Goal: Information Seeking & Learning: Learn about a topic

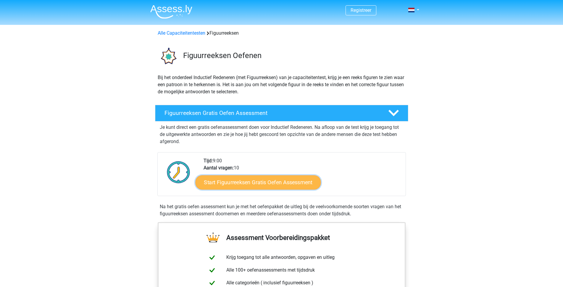
click at [272, 184] on link "Start Figuurreeksen Gratis Oefen Assessment" at bounding box center [257, 182] width 125 height 14
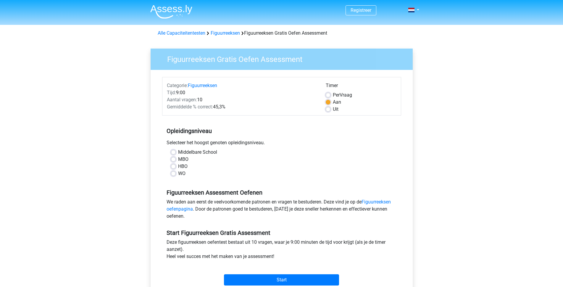
click at [178, 165] on label "HBO" at bounding box center [182, 166] width 9 height 7
click at [173, 165] on input "HBO" at bounding box center [173, 166] width 5 height 6
radio input "true"
click at [286, 277] on input "Start" at bounding box center [281, 279] width 115 height 11
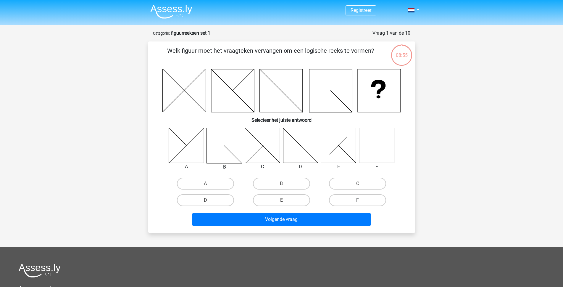
click at [348, 198] on label "F" at bounding box center [357, 200] width 57 height 12
click at [358, 200] on input "F" at bounding box center [360, 202] width 4 height 4
radio input "true"
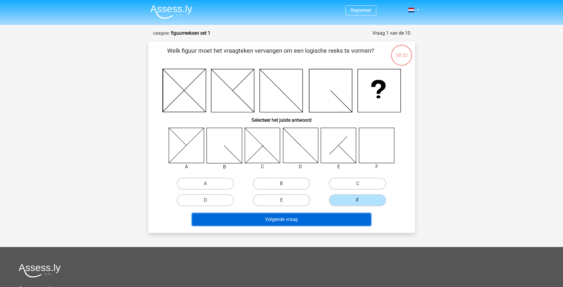
click at [331, 219] on button "Volgende vraag" at bounding box center [281, 219] width 179 height 12
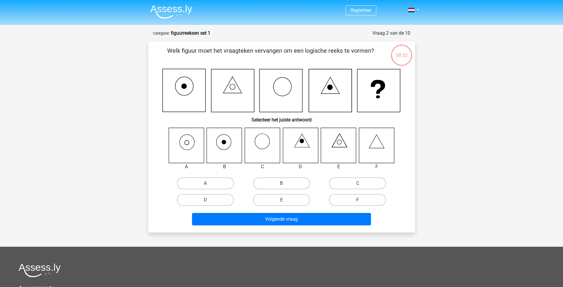
scroll to position [30, 0]
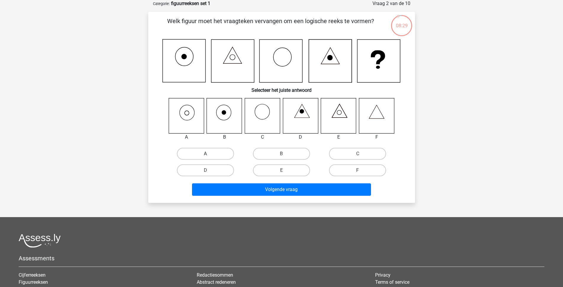
click at [202, 153] on label "A" at bounding box center [205, 154] width 57 height 12
click at [205, 154] on input "A" at bounding box center [207, 156] width 4 height 4
radio input "true"
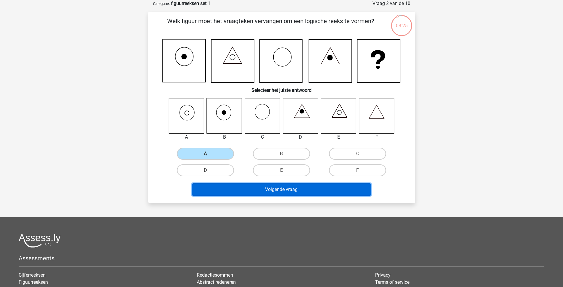
click at [274, 188] on button "Volgende vraag" at bounding box center [281, 189] width 179 height 12
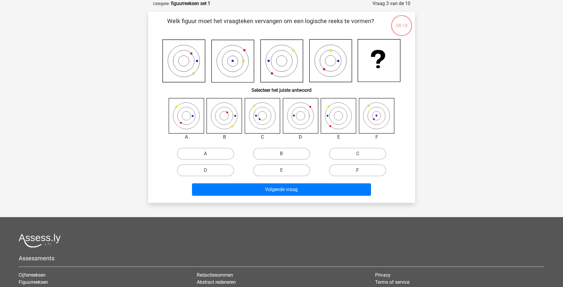
click at [350, 169] on label "F" at bounding box center [357, 170] width 57 height 12
click at [358, 170] on input "F" at bounding box center [360, 172] width 4 height 4
radio input "true"
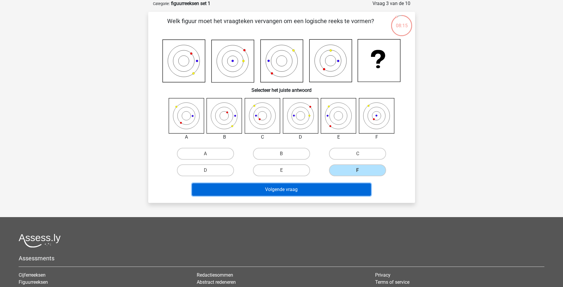
click at [333, 188] on button "Volgende vraag" at bounding box center [281, 189] width 179 height 12
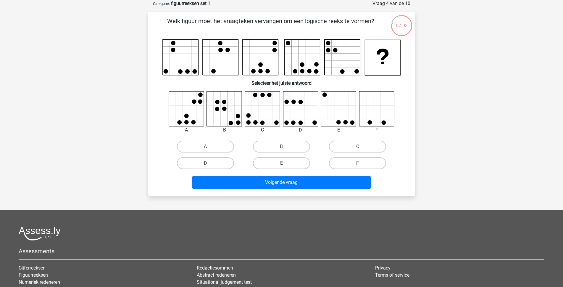
click at [366, 146] on label "C" at bounding box center [357, 147] width 57 height 12
click at [361, 146] on input "C" at bounding box center [360, 148] width 4 height 4
radio input "true"
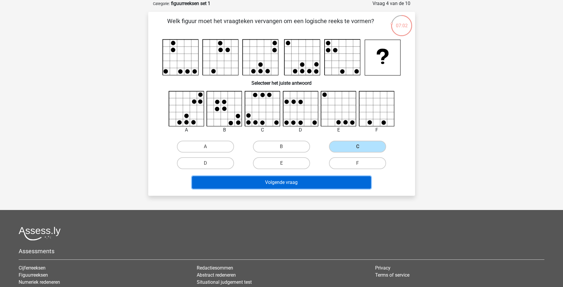
click at [302, 180] on button "Volgende vraag" at bounding box center [281, 182] width 179 height 12
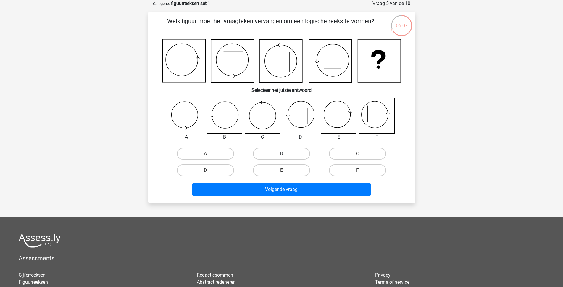
click at [287, 153] on label "B" at bounding box center [281, 154] width 57 height 12
click at [285, 154] on input "B" at bounding box center [283, 156] width 4 height 4
radio input "true"
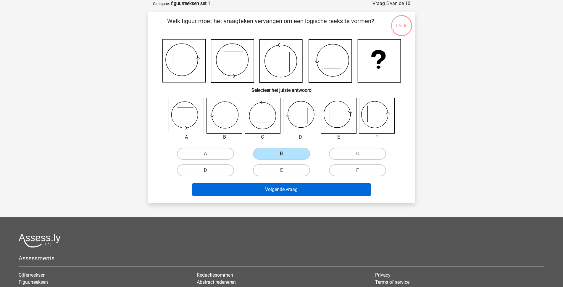
drag, startPoint x: 287, startPoint y: 153, endPoint x: 283, endPoint y: 189, distance: 36.7
click at [283, 189] on div "Welk figuur moet het vraagteken vervangen om een logische reeks te vormen? Sele…" at bounding box center [282, 107] width 262 height 181
click at [283, 189] on button "Volgende vraag" at bounding box center [281, 189] width 179 height 12
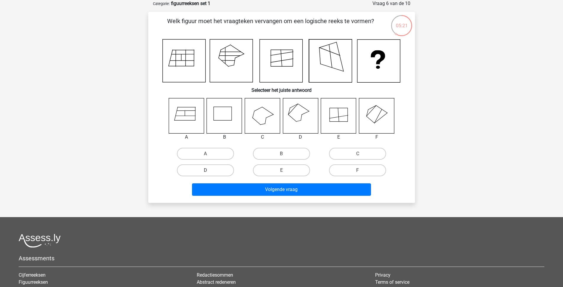
click at [197, 169] on label "D" at bounding box center [205, 170] width 57 height 12
click at [205, 170] on input "D" at bounding box center [207, 172] width 4 height 4
radio input "true"
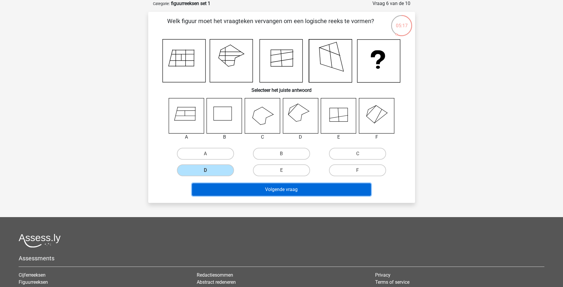
click at [271, 186] on button "Volgende vraag" at bounding box center [281, 189] width 179 height 12
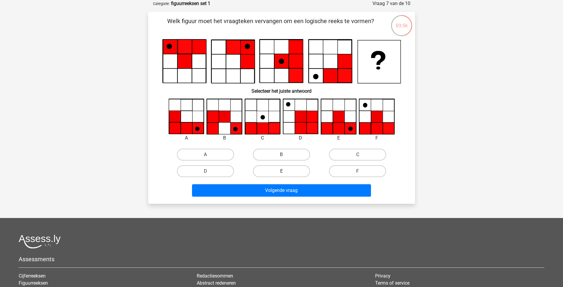
click at [293, 169] on label "E" at bounding box center [281, 171] width 57 height 12
click at [285, 171] on input "E" at bounding box center [283, 173] width 4 height 4
radio input "true"
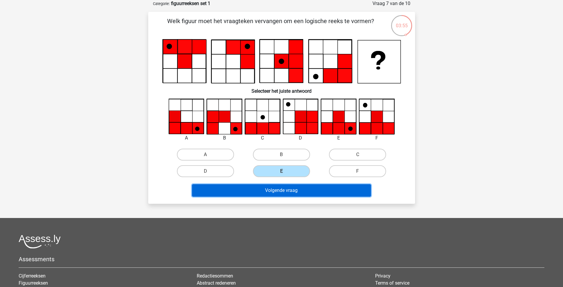
click at [290, 190] on button "Volgende vraag" at bounding box center [281, 190] width 179 height 12
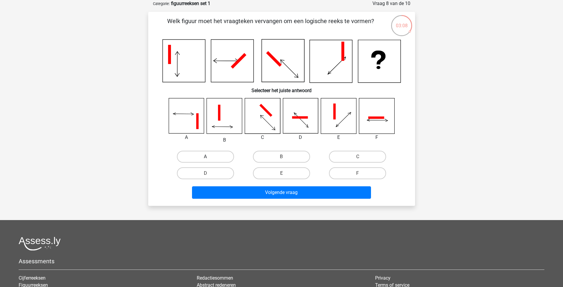
click at [208, 155] on label "A" at bounding box center [205, 157] width 57 height 12
click at [208, 156] on input "A" at bounding box center [207, 158] width 4 height 4
radio input "true"
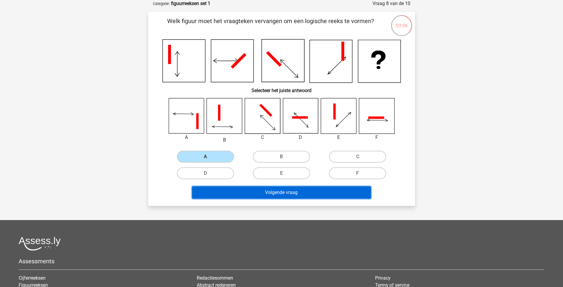
click at [295, 192] on button "Volgende vraag" at bounding box center [281, 192] width 179 height 12
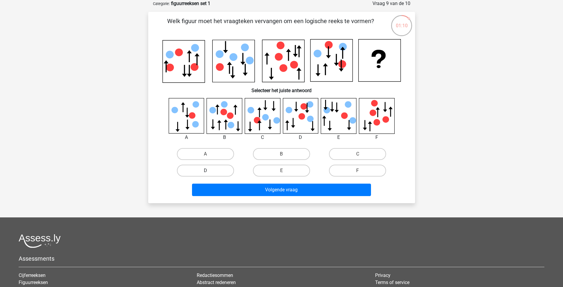
click at [208, 168] on label "D" at bounding box center [205, 170] width 57 height 12
click at [208, 170] on input "D" at bounding box center [207, 172] width 4 height 4
radio input "true"
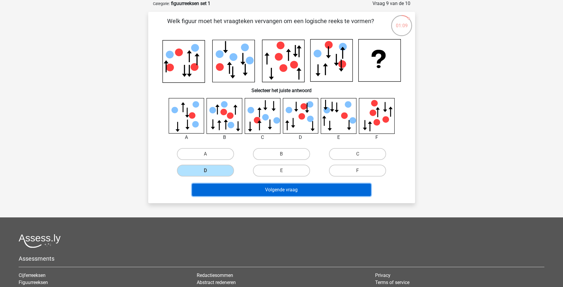
click at [284, 188] on button "Volgende vraag" at bounding box center [281, 189] width 179 height 12
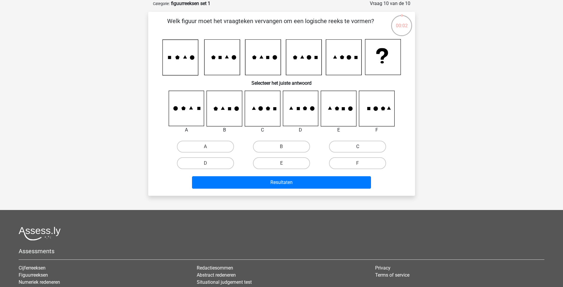
click at [356, 145] on label "C" at bounding box center [357, 147] width 57 height 12
click at [358, 146] on input "C" at bounding box center [360, 148] width 4 height 4
radio input "true"
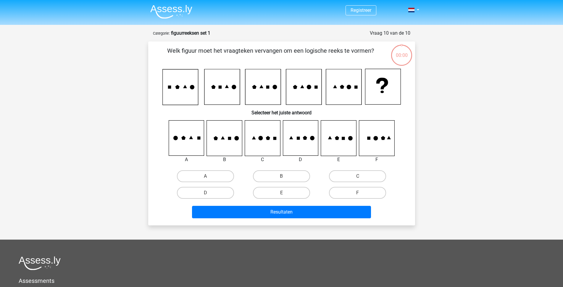
scroll to position [30, 0]
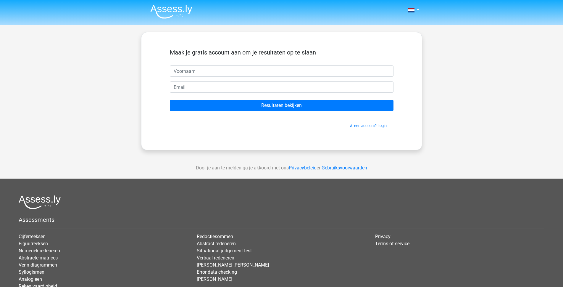
click at [229, 73] on input "text" at bounding box center [282, 70] width 224 height 11
click at [229, 72] on input "text" at bounding box center [282, 70] width 224 height 11
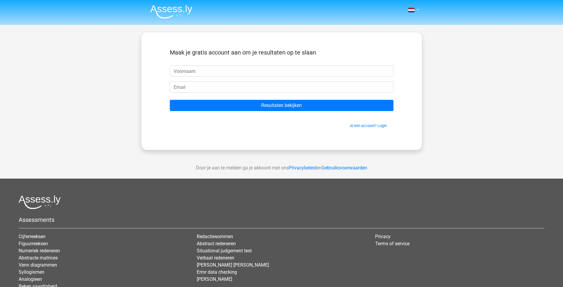
click at [219, 71] on input "text" at bounding box center [282, 70] width 224 height 11
type input "Jan"
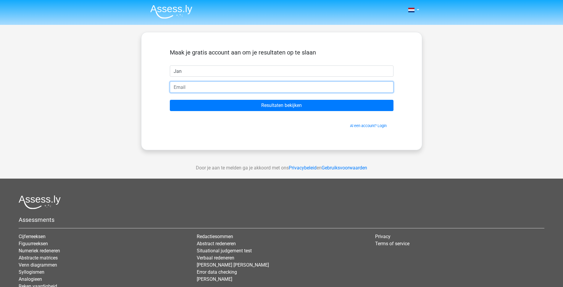
click at [205, 88] on input "email" at bounding box center [282, 86] width 224 height 11
type input "jvk@promo-design.be"
click at [170, 100] on input "Resultaten bekijken" at bounding box center [282, 105] width 224 height 11
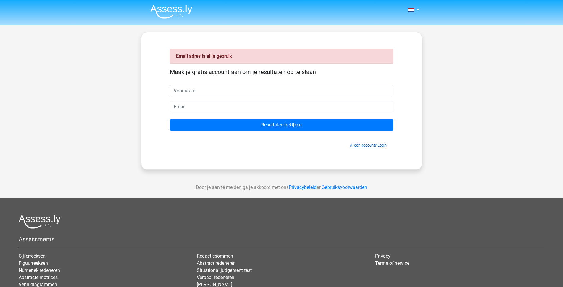
click at [370, 145] on link "Al een account? Login" at bounding box center [368, 145] width 37 height 4
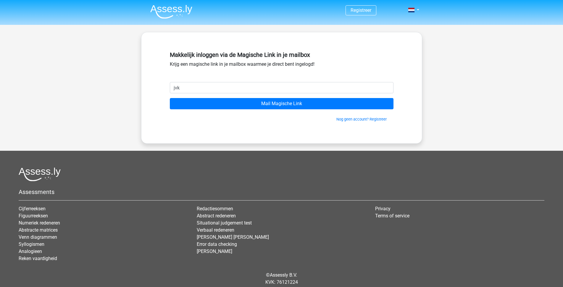
type input "[EMAIL_ADDRESS][DOMAIN_NAME]"
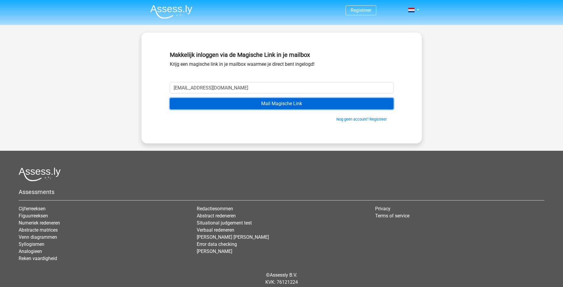
click at [277, 102] on input "Mail Magische Link" at bounding box center [282, 103] width 224 height 11
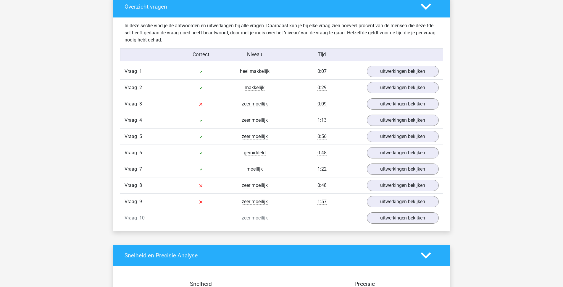
scroll to position [478, 0]
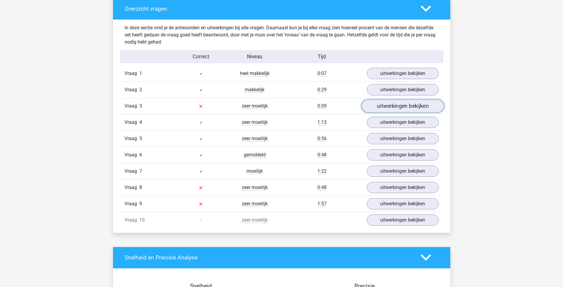
click at [410, 106] on link "uitwerkingen bekijken" at bounding box center [402, 105] width 83 height 13
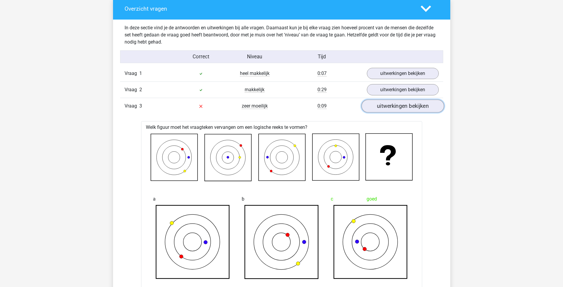
click at [410, 106] on link "uitwerkingen bekijken" at bounding box center [402, 105] width 83 height 13
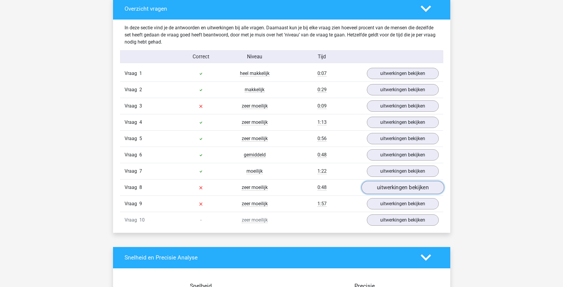
click at [399, 186] on link "uitwerkingen bekijken" at bounding box center [402, 187] width 83 height 13
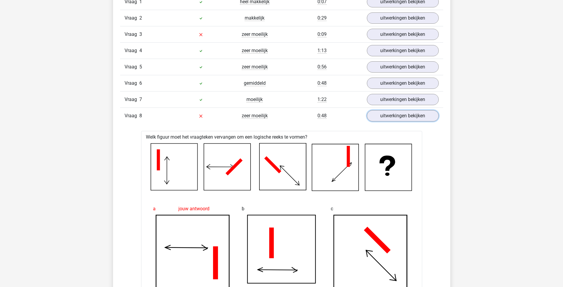
scroll to position [544, 0]
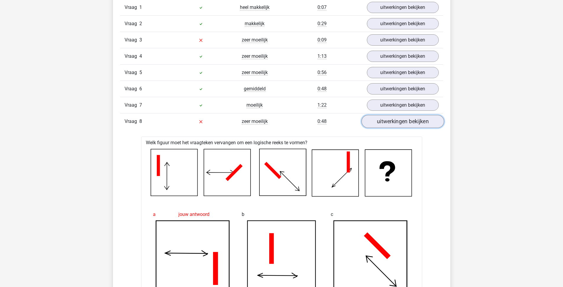
click at [419, 118] on link "uitwerkingen bekijken" at bounding box center [402, 121] width 83 height 13
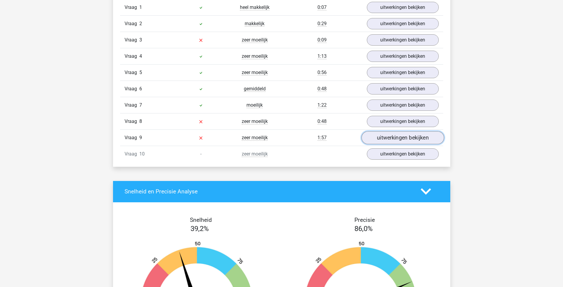
click at [415, 139] on link "uitwerkingen bekijken" at bounding box center [402, 137] width 83 height 13
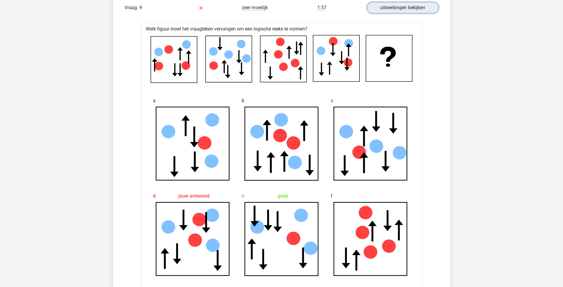
scroll to position [679, 0]
